Goal: Task Accomplishment & Management: Use online tool/utility

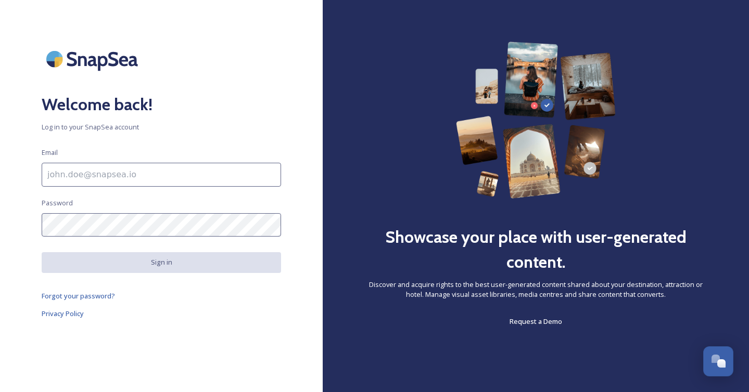
click at [118, 171] on input at bounding box center [161, 175] width 239 height 24
type input "codilynn@slapcommunications.com"
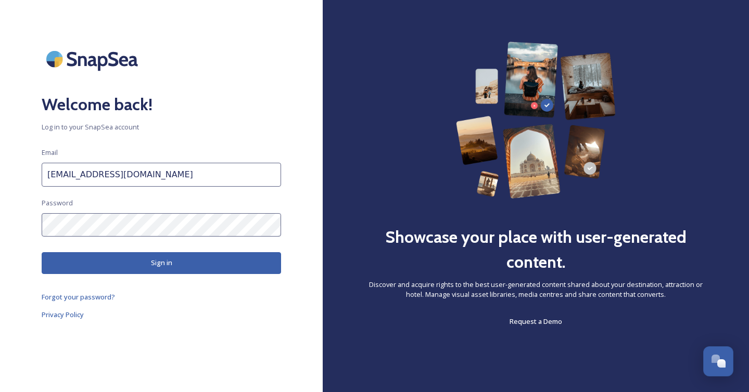
click at [132, 264] on button "Sign in" at bounding box center [161, 262] width 239 height 21
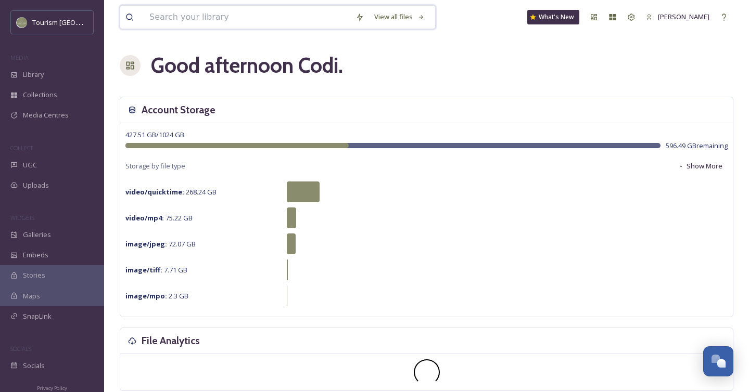
click at [187, 21] on input at bounding box center [247, 17] width 206 height 23
paste input "My1stslap!"
type input "My1stslap!"
drag, startPoint x: 201, startPoint y: 19, endPoint x: 116, endPoint y: 19, distance: 85.3
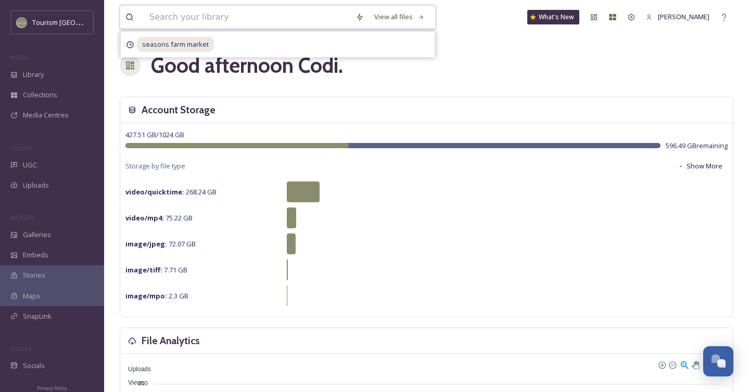
paste input "Stetís ímexstowx gathering"
type input "Stetís ímexstowx gathering"
